Goal: Task Accomplishment & Management: Complete application form

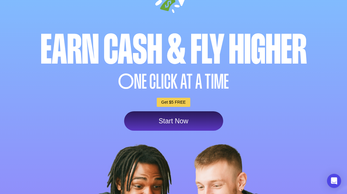
scroll to position [54, 0]
click at [211, 120] on link "Start Now" at bounding box center [173, 120] width 99 height 19
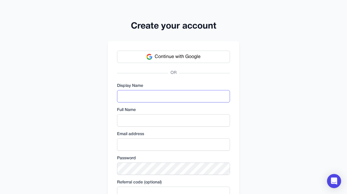
click at [206, 93] on input "text" at bounding box center [173, 96] width 113 height 12
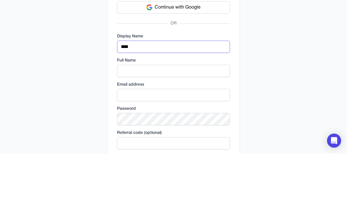
type input "****"
click at [226, 114] on input "text" at bounding box center [173, 120] width 113 height 12
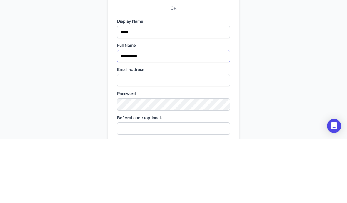
click at [196, 114] on input "*********" at bounding box center [173, 120] width 113 height 12
type input "*********"
click at [205, 138] on input "email" at bounding box center [173, 144] width 113 height 12
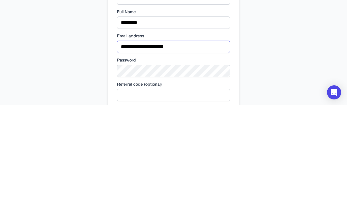
type input "**********"
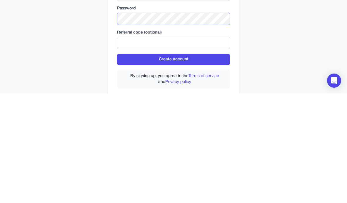
scroll to position [49, 0]
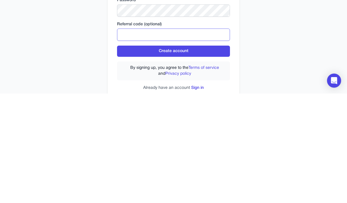
click at [197, 138] on input "text" at bounding box center [173, 144] width 113 height 12
click at [206, 155] on button "Create account" at bounding box center [173, 160] width 113 height 11
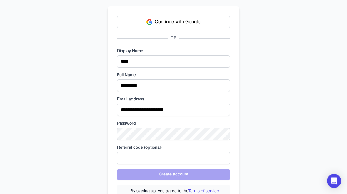
scroll to position [34, 0]
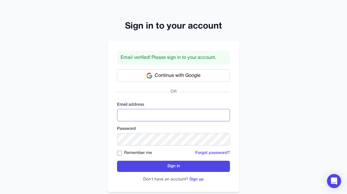
click at [212, 115] on input "email" at bounding box center [173, 115] width 113 height 12
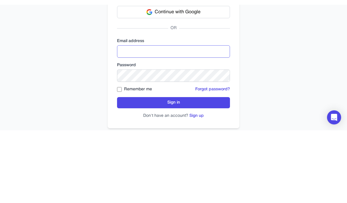
scroll to position [3, 0]
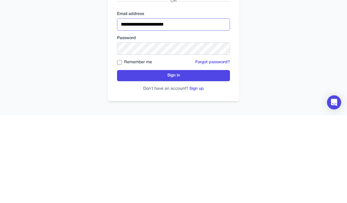
type input "**********"
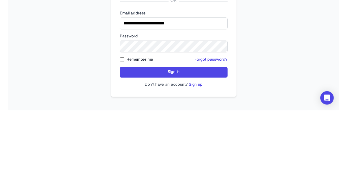
scroll to position [12, 0]
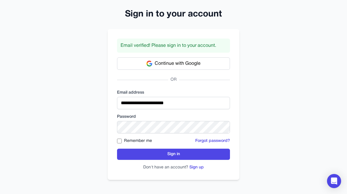
click at [213, 153] on button "Sign in" at bounding box center [173, 154] width 113 height 11
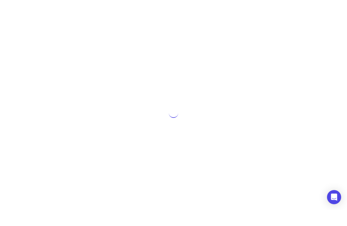
scroll to position [0, 0]
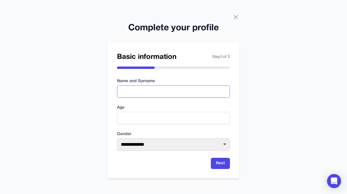
click at [212, 87] on input "text" at bounding box center [173, 91] width 113 height 12
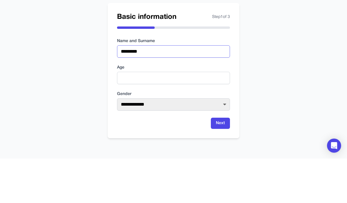
type input "*********"
click at [210, 116] on input "number" at bounding box center [173, 122] width 113 height 12
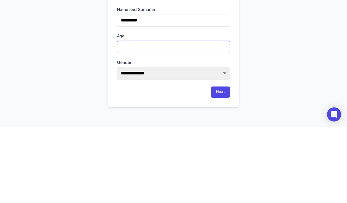
type input "**"
click at [195, 143] on select "**********" at bounding box center [173, 149] width 113 height 12
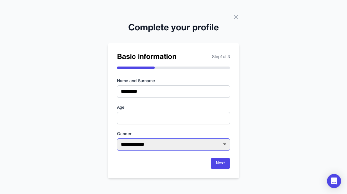
select select "****"
click at [229, 168] on button "Next" at bounding box center [220, 163] width 19 height 11
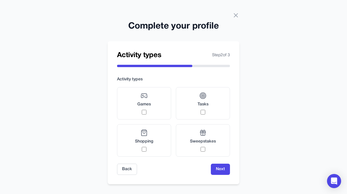
click at [209, 111] on label "Tasks" at bounding box center [203, 103] width 54 height 32
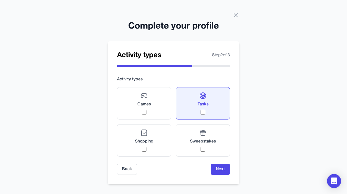
click at [139, 111] on div "Games" at bounding box center [144, 103] width 14 height 22
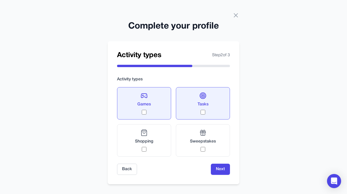
click at [223, 169] on button "Next" at bounding box center [220, 169] width 19 height 11
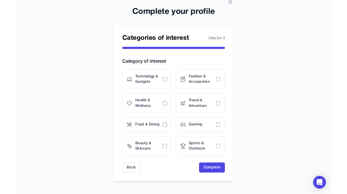
scroll to position [33, 0]
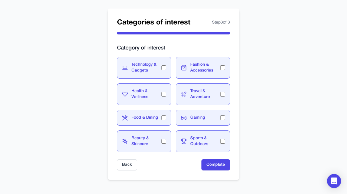
click at [219, 166] on button "Complete" at bounding box center [216, 164] width 29 height 11
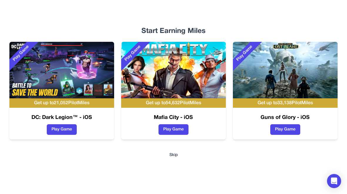
click at [178, 149] on div "Start Earning Miles Play Game Get up to 21,052 PilotMiles DC: Dark Legion™ - iO…" at bounding box center [173, 97] width 347 height 194
click at [174, 157] on button "Skip" at bounding box center [173, 155] width 9 height 6
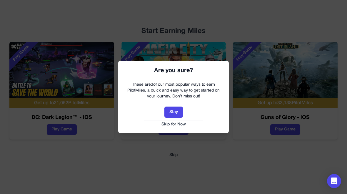
click at [181, 126] on button "Skip for Now" at bounding box center [173, 124] width 99 height 6
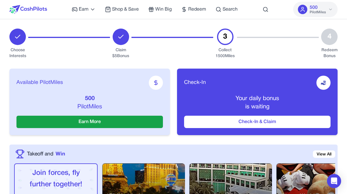
click at [193, 8] on span "Redeem" at bounding box center [197, 9] width 18 height 7
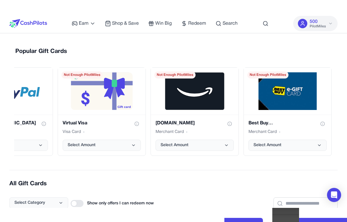
scroll to position [0, 143]
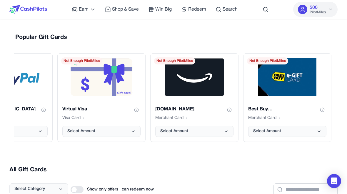
click at [223, 126] on button "Select Amount" at bounding box center [194, 131] width 78 height 11
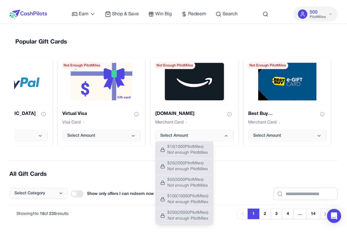
scroll to position [0, 0]
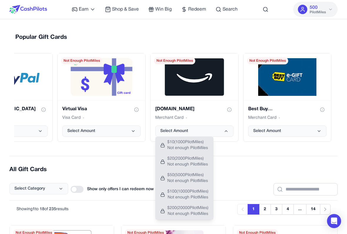
click at [279, 166] on h2 "All Gift Cards" at bounding box center [173, 170] width 328 height 8
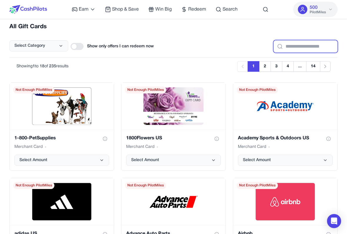
click at [305, 51] on input "text" at bounding box center [306, 46] width 64 height 12
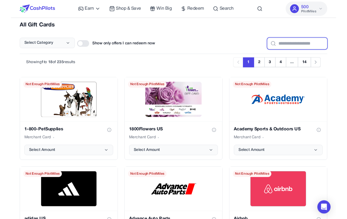
scroll to position [143, 0]
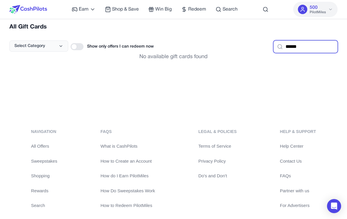
type input "******"
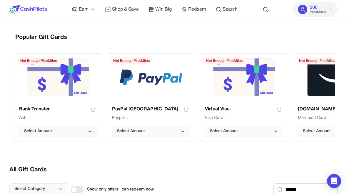
scroll to position [0, 0]
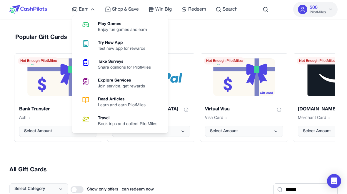
click at [107, 65] on div "Share opinions for PilotMiles" at bounding box center [127, 68] width 58 height 6
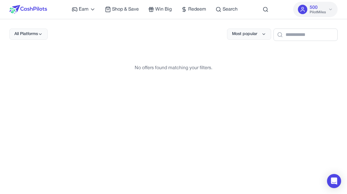
click at [245, 37] on span "Most popular" at bounding box center [244, 34] width 25 height 6
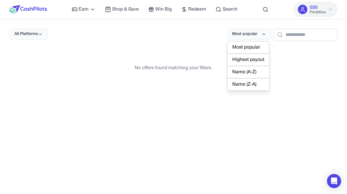
click at [272, 57] on div "No offers found matching your filters." at bounding box center [173, 67] width 328 height 35
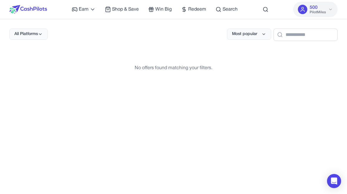
click at [168, 9] on span "Win Big" at bounding box center [163, 9] width 16 height 7
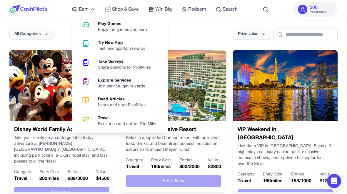
click at [97, 101] on link "Read Articles Learn and earn PilotMiles" at bounding box center [120, 102] width 91 height 19
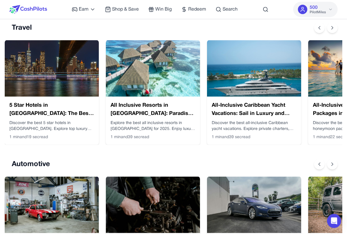
scroll to position [28, 0]
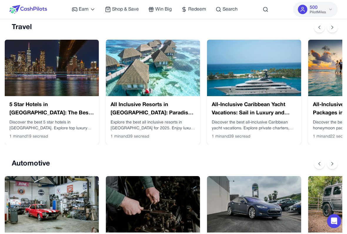
click at [165, 113] on h3 "All Inclusive Resorts in [GEOGRAPHIC_DATA]: Paradise Made Easy" at bounding box center [153, 109] width 85 height 16
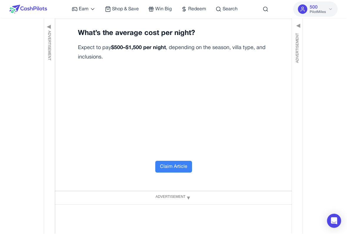
click at [181, 161] on button "Claim Article" at bounding box center [173, 167] width 37 height 12
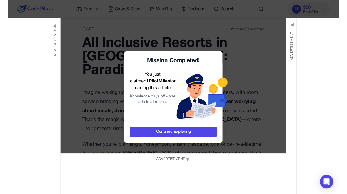
scroll to position [14, 0]
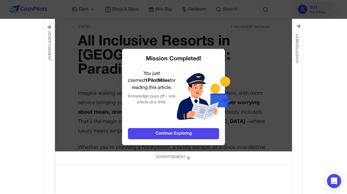
click at [206, 135] on link "Continue Exploring" at bounding box center [173, 133] width 91 height 11
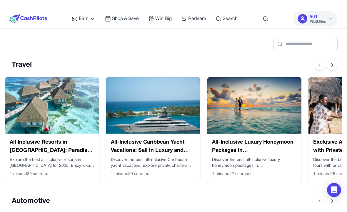
scroll to position [0, 106]
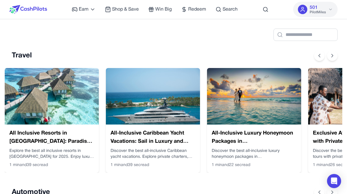
click at [322, 11] on span "PilotMiles" at bounding box center [318, 12] width 16 height 5
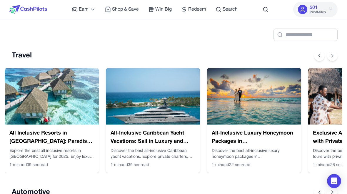
click at [88, 11] on span "Earn" at bounding box center [84, 9] width 10 height 7
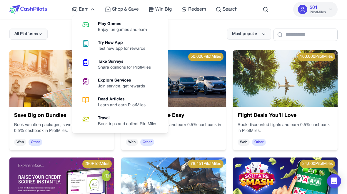
click at [193, 33] on div "All Platforms Most popular" at bounding box center [173, 30] width 328 height 22
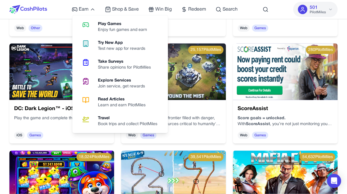
scroll to position [221, 0]
click at [148, 103] on div "Learn and earn PilotMiles" at bounding box center [124, 105] width 52 height 6
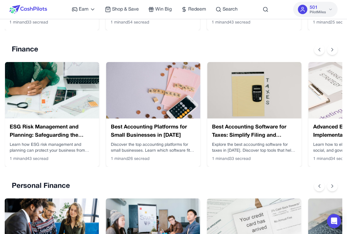
scroll to position [0, 207]
click at [28, 129] on h3 "ESG Risk Management and Planning: Safeguarding the Future of Your Business" at bounding box center [51, 131] width 85 height 16
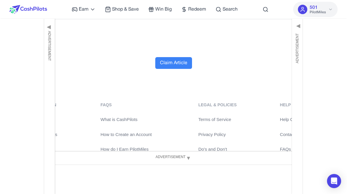
click at [178, 57] on button "Claim Article" at bounding box center [173, 63] width 37 height 12
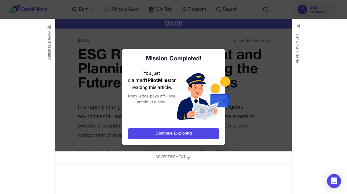
click at [191, 134] on link "Continue Exploring" at bounding box center [173, 133] width 91 height 11
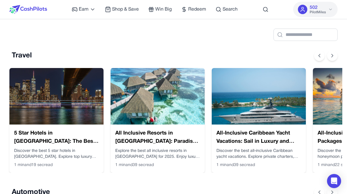
scroll to position [0, 5]
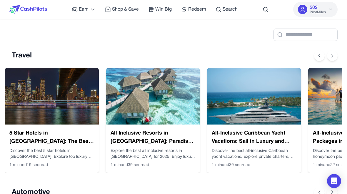
click at [331, 9] on icon at bounding box center [330, 9] width 5 height 5
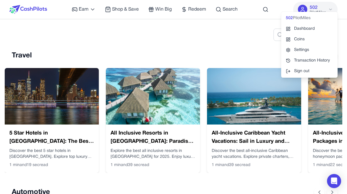
click at [192, 9] on span "Redeem" at bounding box center [197, 9] width 18 height 7
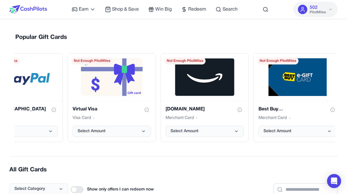
scroll to position [0, 137]
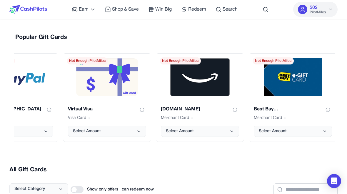
click at [215, 136] on button "Select Amount" at bounding box center [200, 131] width 78 height 11
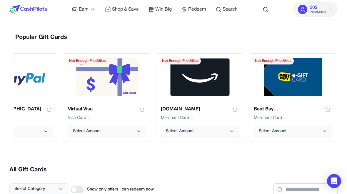
click at [219, 131] on button "Select Amount" at bounding box center [200, 131] width 78 height 11
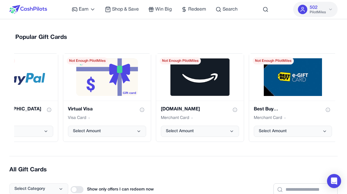
click at [138, 134] on button "Select Amount" at bounding box center [107, 131] width 78 height 11
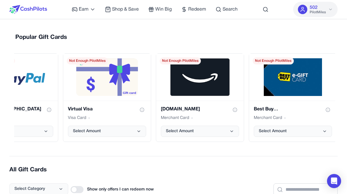
click at [124, 11] on span "Shop & Save" at bounding box center [125, 9] width 27 height 7
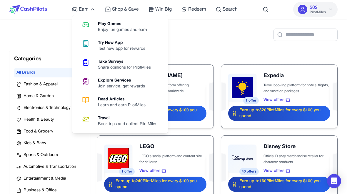
click at [150, 124] on div "Book trips and collect PilotMiles" at bounding box center [130, 124] width 64 height 6
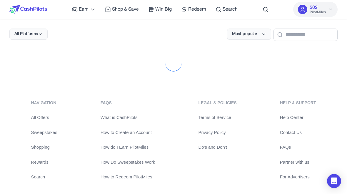
click at [88, 10] on span "Earn" at bounding box center [84, 9] width 10 height 7
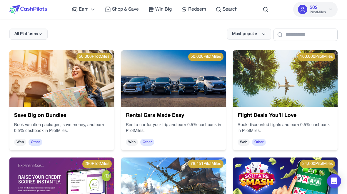
click at [71, 7] on div "Earn Play Games Enjoy fun games and earn Try New App Test new app for rewards T…" at bounding box center [173, 9] width 328 height 19
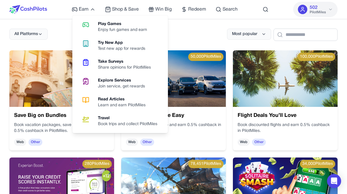
click at [147, 28] on div "Enjoy fun games and earn" at bounding box center [125, 30] width 54 height 6
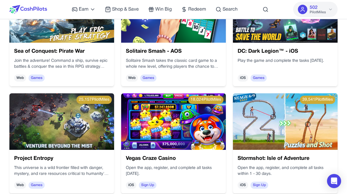
scroll to position [62, 0]
